Goal: Transaction & Acquisition: Purchase product/service

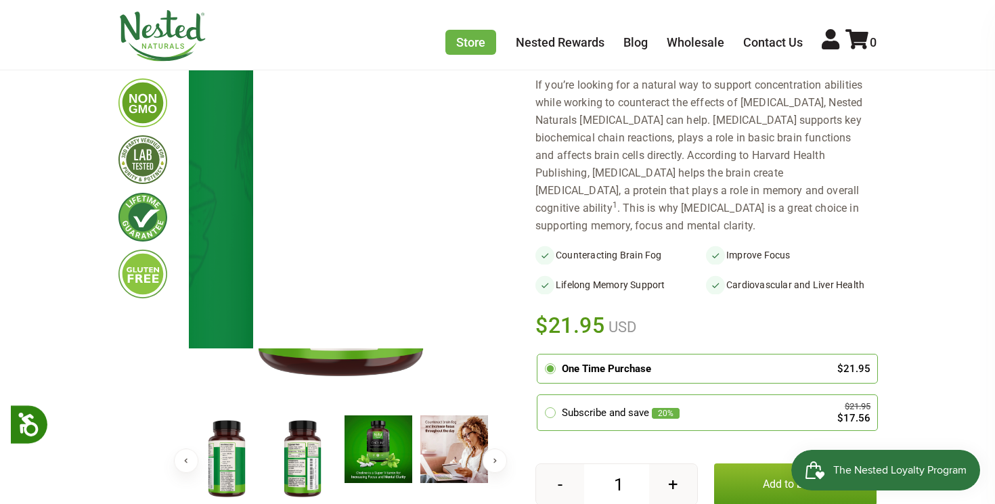
scroll to position [175, 0]
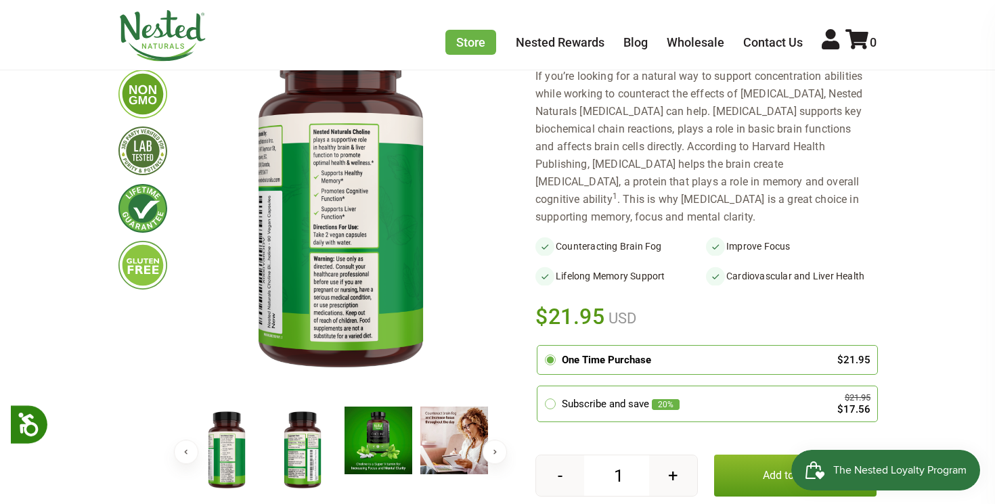
click at [316, 449] on img at bounding box center [303, 451] width 68 height 88
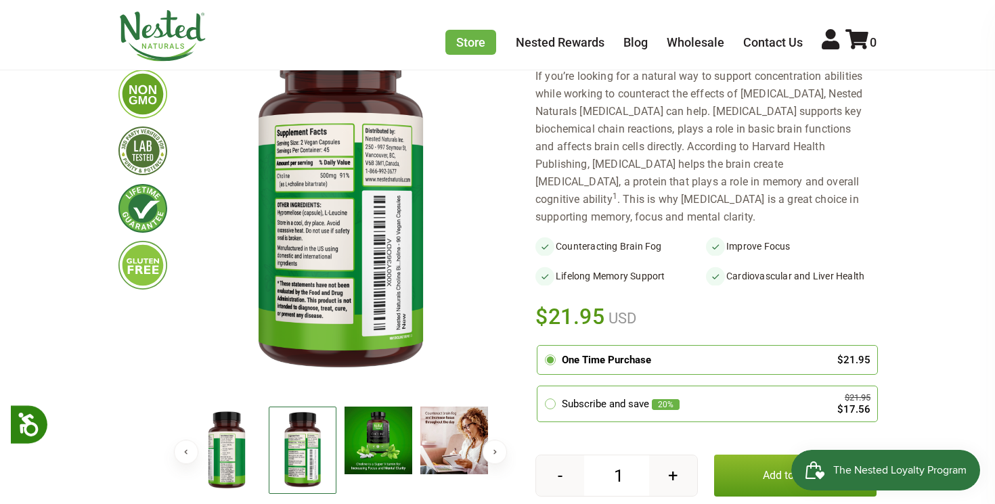
click at [217, 449] on img at bounding box center [227, 451] width 68 height 88
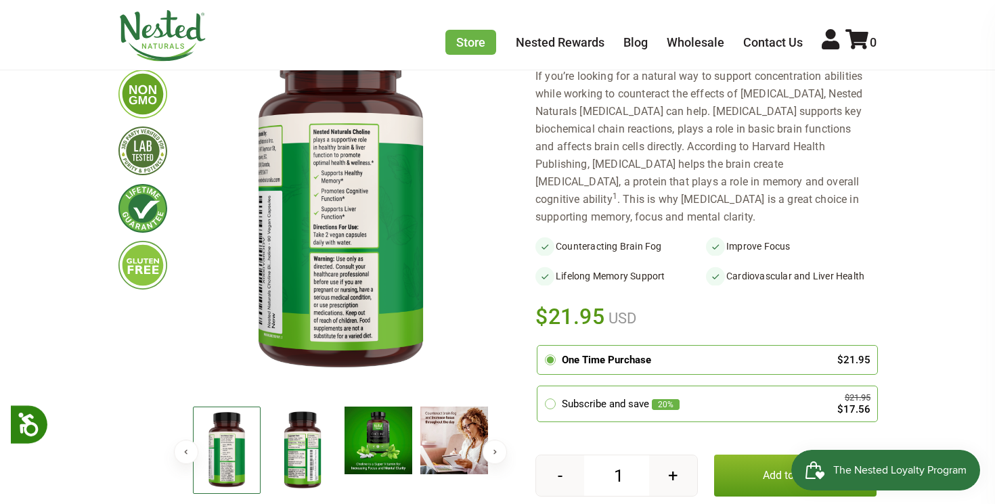
click at [191, 456] on button "Previous" at bounding box center [186, 452] width 24 height 24
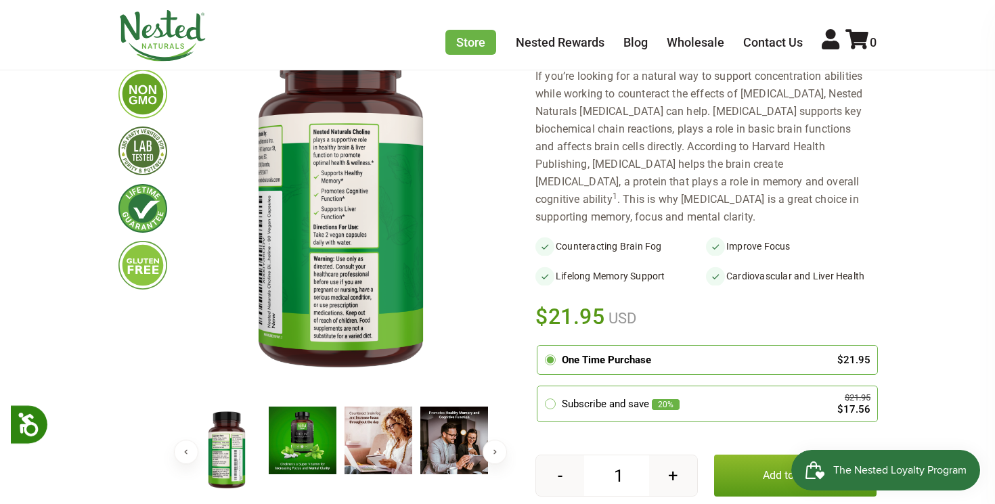
click at [219, 453] on img at bounding box center [227, 451] width 68 height 88
